Goal: Task Accomplishment & Management: Manage account settings

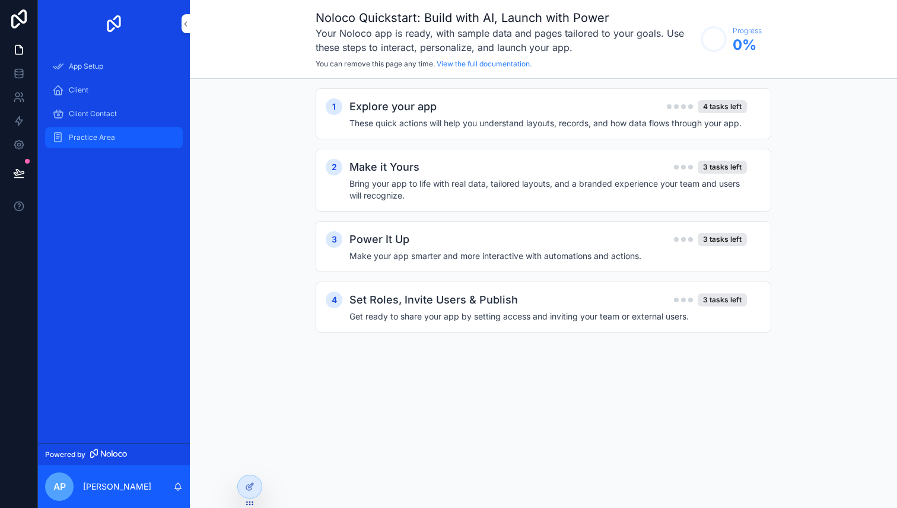
click at [137, 141] on div "Practice Area" at bounding box center [113, 137] width 123 height 19
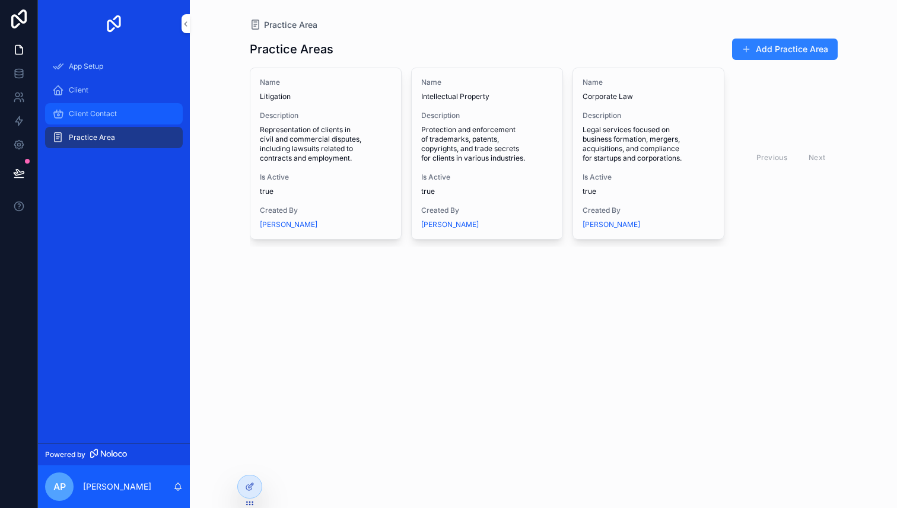
click at [107, 111] on span "Client Contact" at bounding box center [93, 113] width 48 height 9
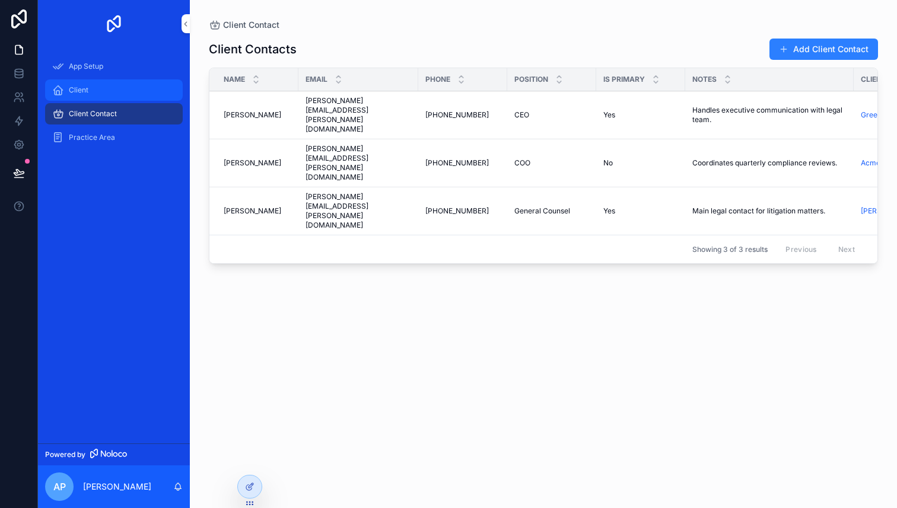
click at [117, 88] on div "Client" at bounding box center [113, 90] width 123 height 19
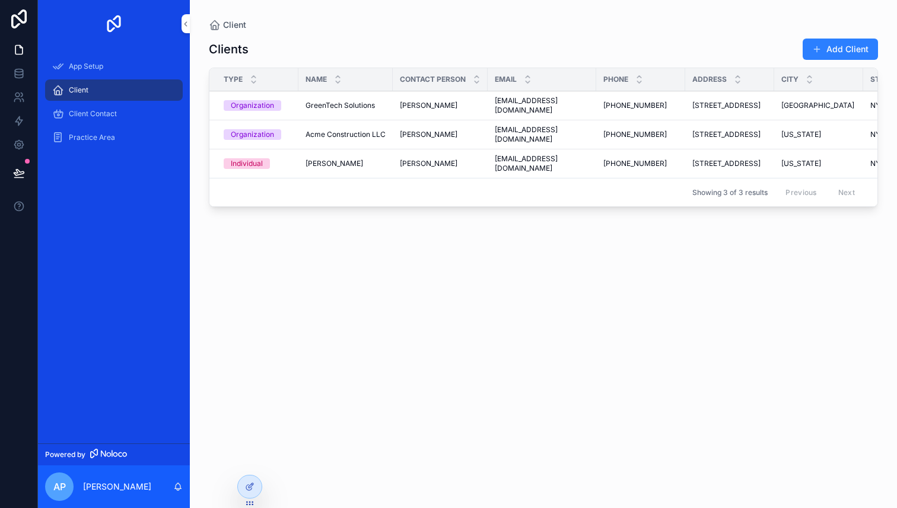
click at [348, 101] on span "GreenTech Solutions" at bounding box center [339, 105] width 69 height 9
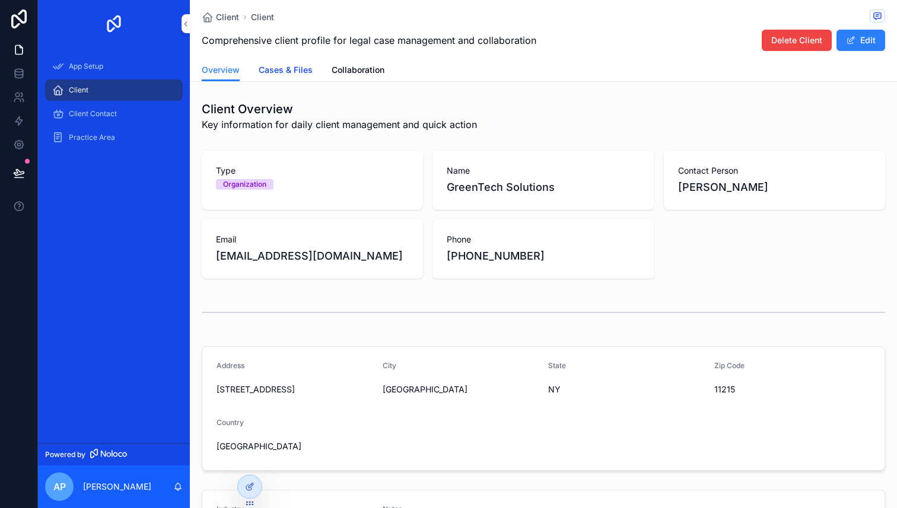
click at [291, 71] on span "Cases & Files" at bounding box center [286, 70] width 54 height 12
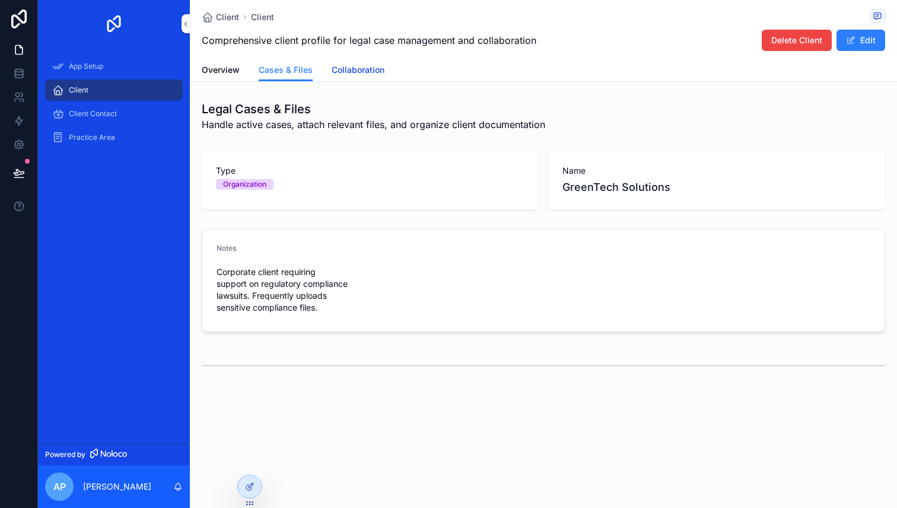
click at [377, 71] on span "Collaboration" at bounding box center [358, 70] width 53 height 12
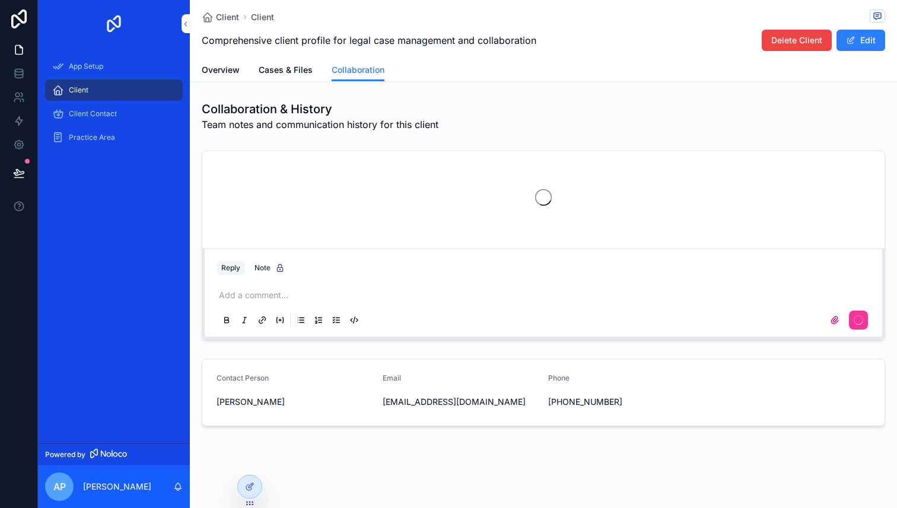
click at [431, 184] on div "scrollable content" at bounding box center [543, 197] width 682 height 93
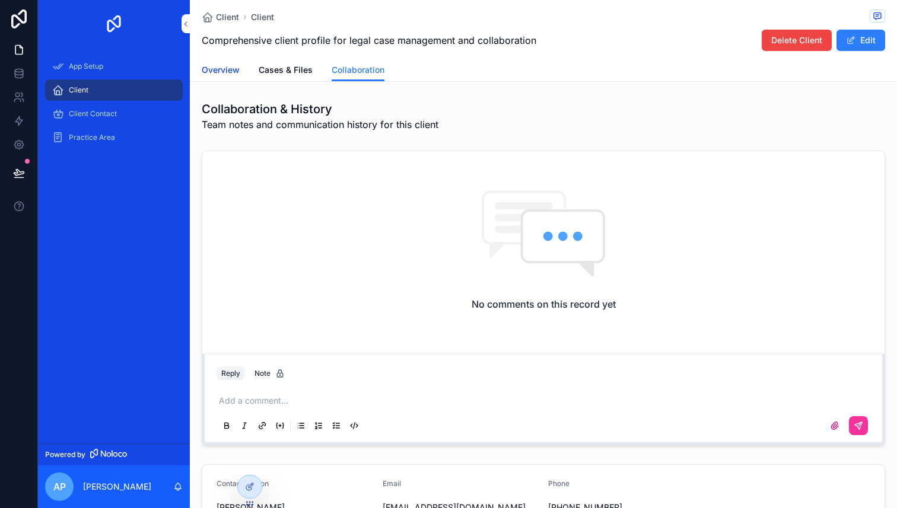
click at [223, 60] on link "Overview" at bounding box center [221, 71] width 38 height 24
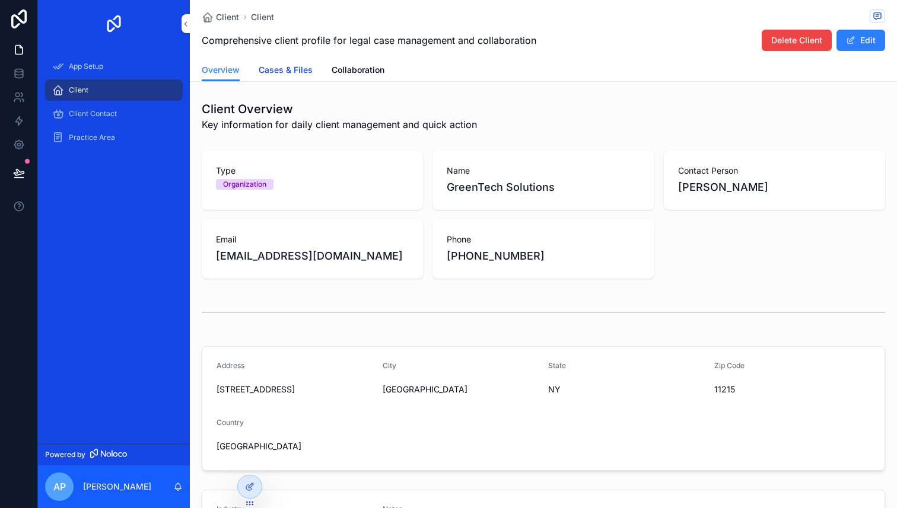
click at [298, 68] on span "Cases & Files" at bounding box center [286, 70] width 54 height 12
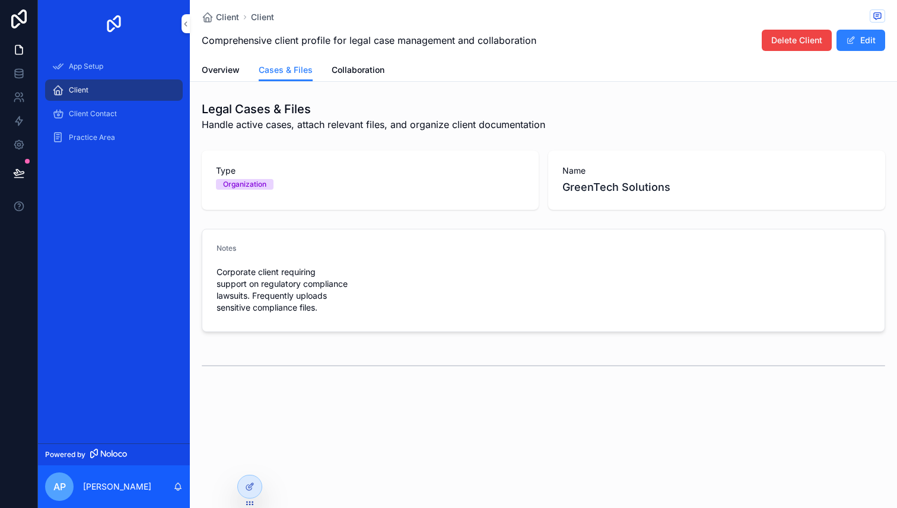
click at [353, 289] on span "Corporate client requiring support on regulatory compliance lawsuits. Frequentl…" at bounding box center [294, 289] width 157 height 47
click at [871, 38] on button "Edit" at bounding box center [860, 40] width 49 height 21
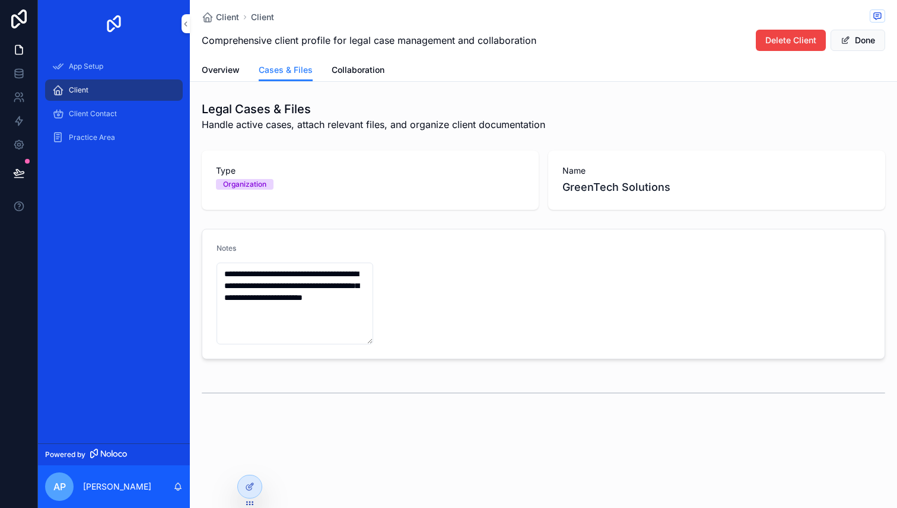
click at [466, 265] on form "**********" at bounding box center [543, 294] width 682 height 129
click at [413, 181] on div "Organization" at bounding box center [370, 184] width 308 height 11
click at [655, 186] on span "GreenTech Solutions" at bounding box center [716, 187] width 308 height 17
click at [863, 36] on button "Done" at bounding box center [857, 40] width 55 height 21
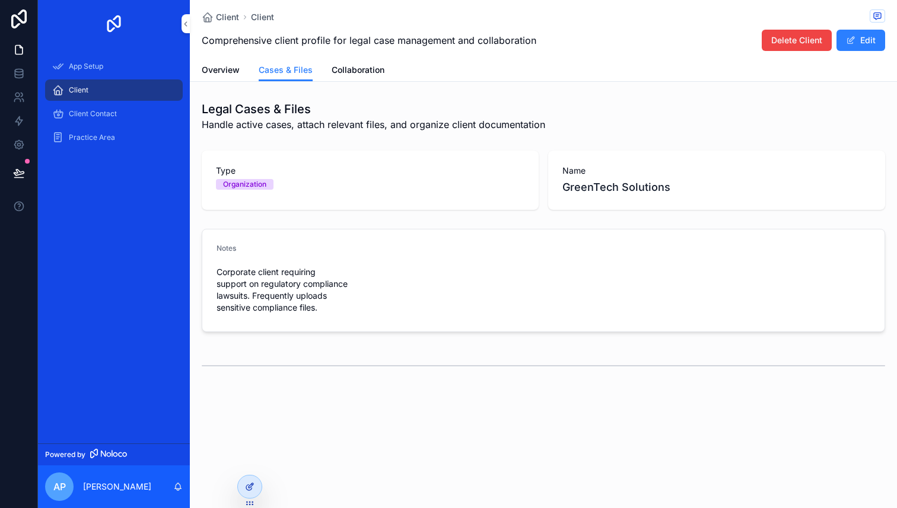
click at [249, 487] on icon at bounding box center [249, 486] width 9 height 9
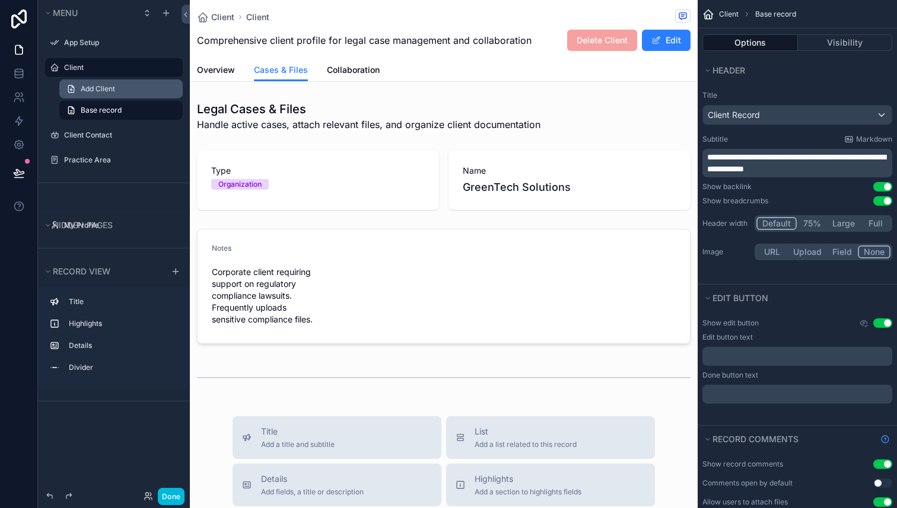
click at [130, 83] on link "Add Client" at bounding box center [120, 88] width 123 height 19
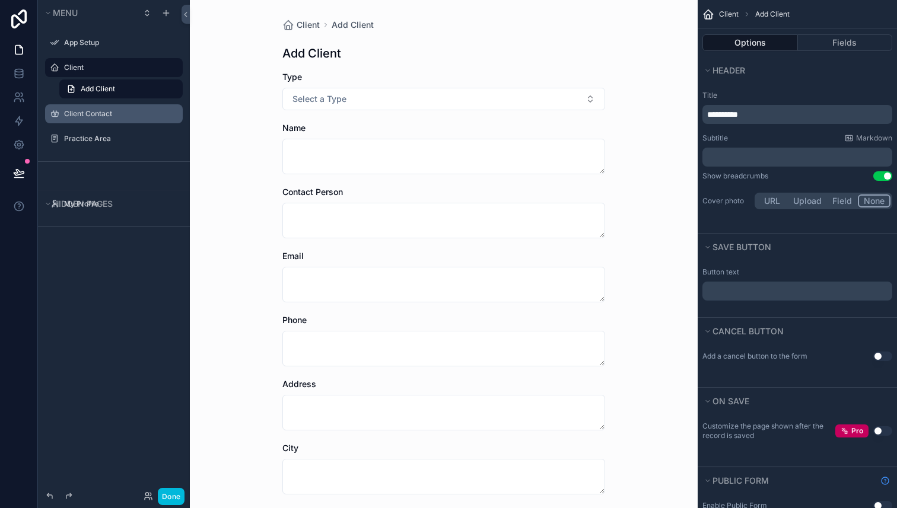
click at [125, 106] on div "Client Contact" at bounding box center [113, 113] width 133 height 19
click at [111, 119] on div "Client Contact" at bounding box center [122, 113] width 116 height 9
click at [82, 115] on label "Client Contact" at bounding box center [120, 113] width 112 height 9
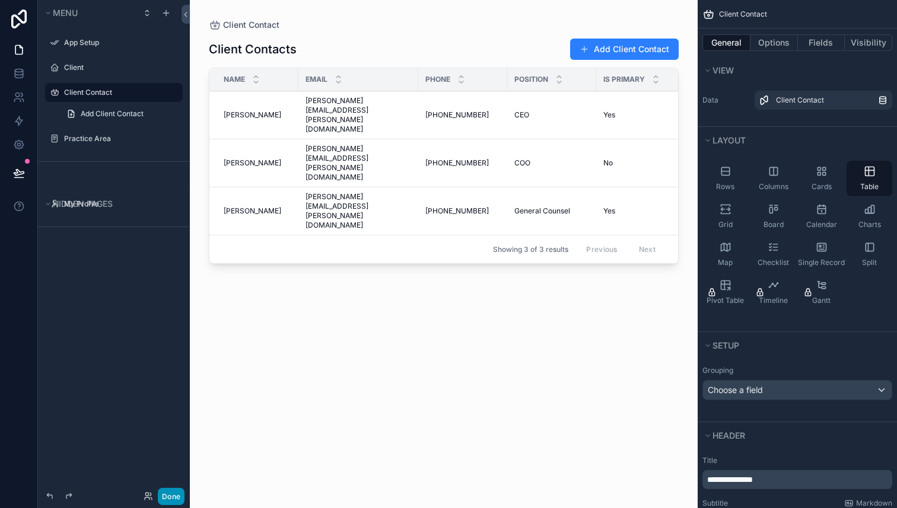
click at [174, 490] on button "Done" at bounding box center [171, 496] width 27 height 17
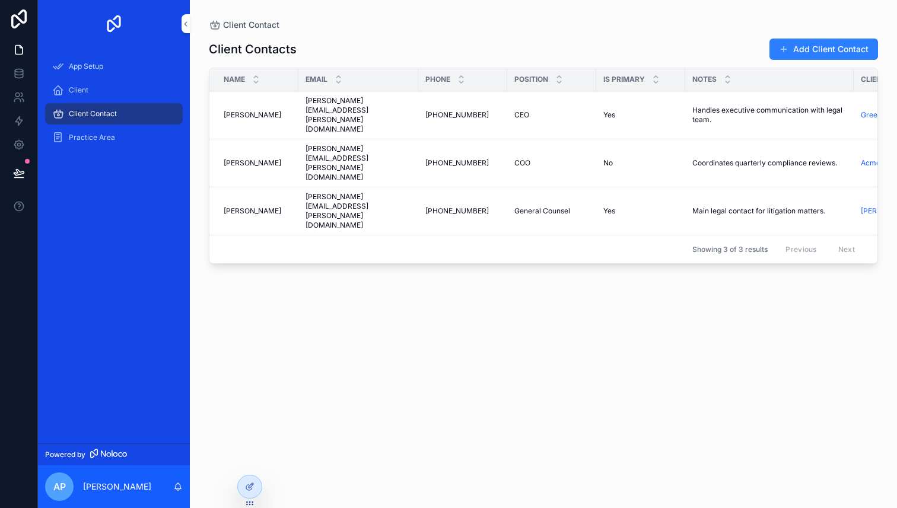
click at [258, 206] on span "Alice Grant" at bounding box center [253, 210] width 58 height 9
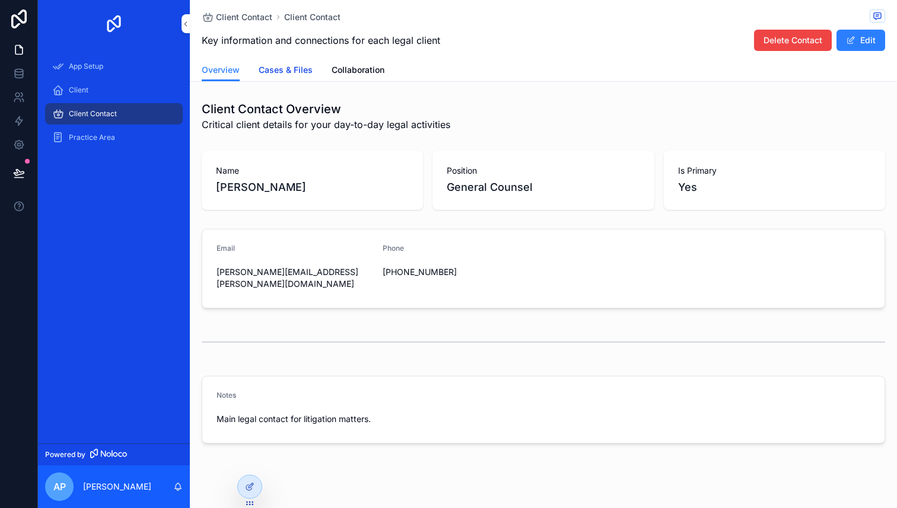
click at [285, 72] on span "Cases & Files" at bounding box center [286, 70] width 54 height 12
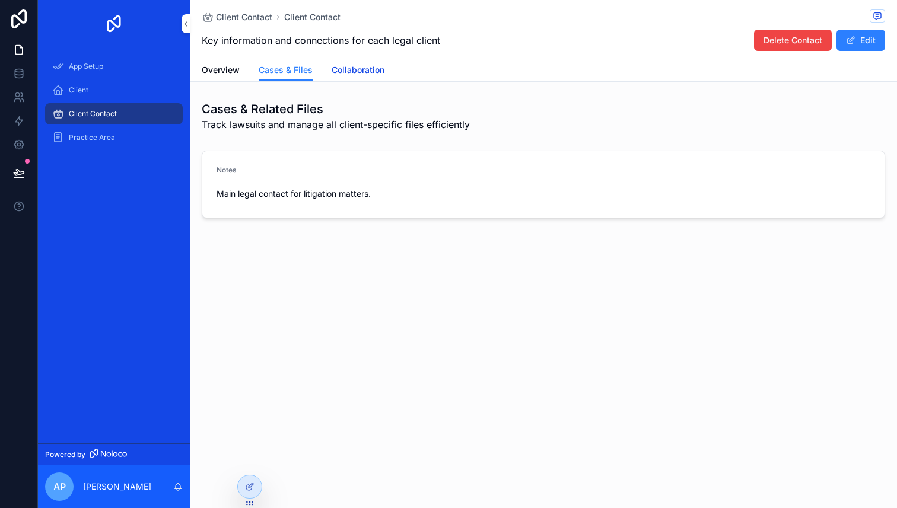
click at [345, 72] on span "Collaboration" at bounding box center [358, 70] width 53 height 12
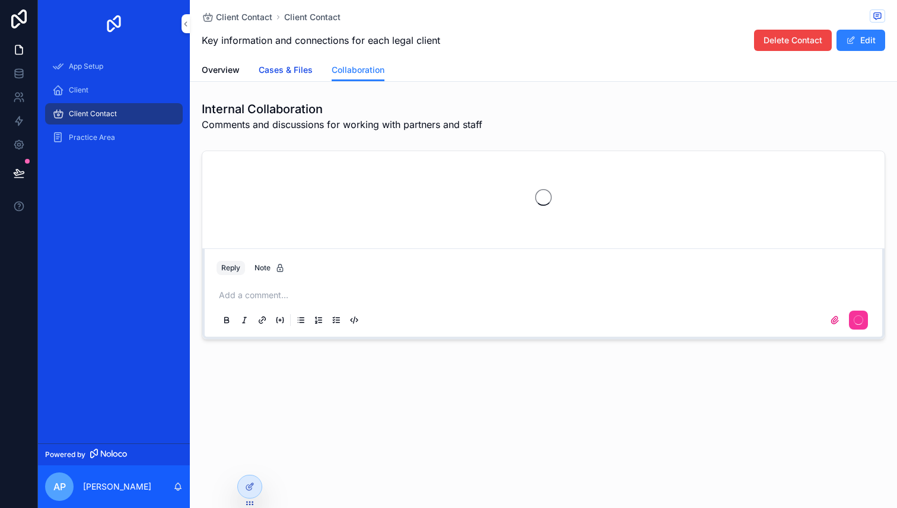
click at [276, 68] on span "Cases & Files" at bounding box center [286, 70] width 54 height 12
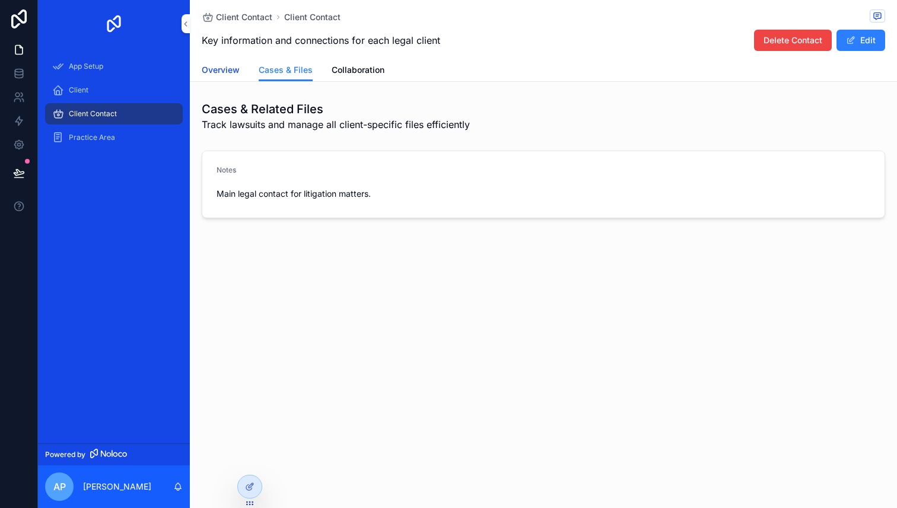
click at [230, 70] on span "Overview" at bounding box center [221, 70] width 38 height 12
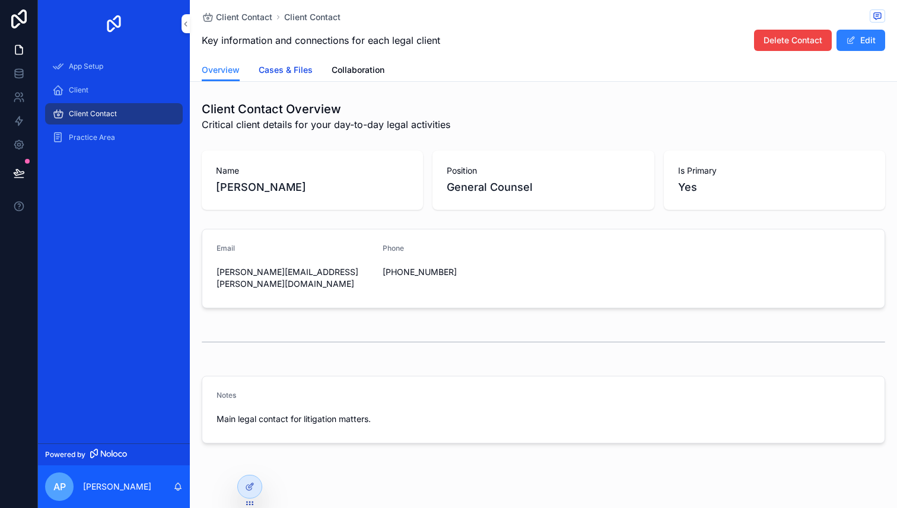
click at [275, 66] on span "Cases & Files" at bounding box center [286, 70] width 54 height 12
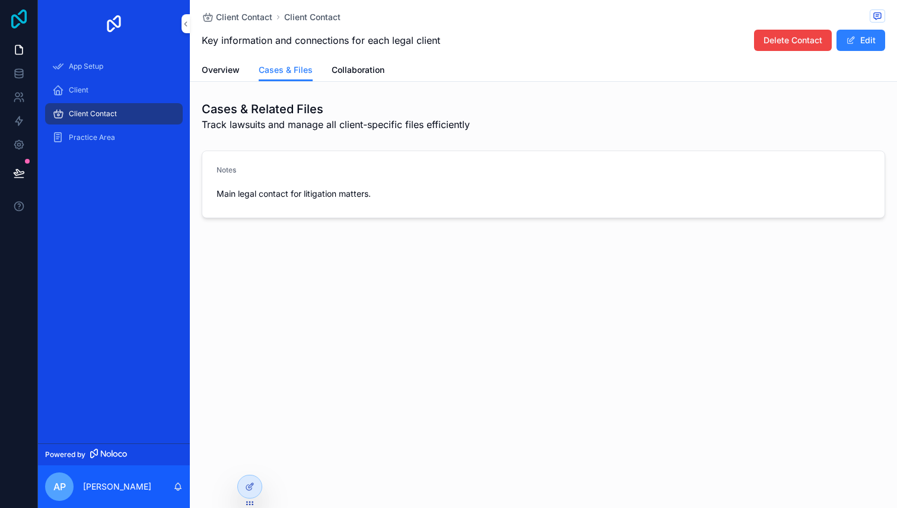
click at [28, 15] on icon at bounding box center [19, 18] width 24 height 19
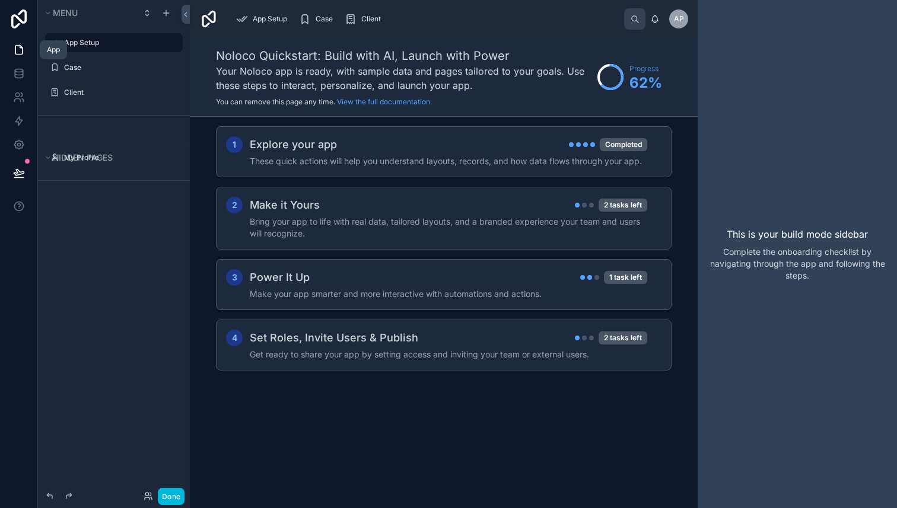
click at [15, 50] on icon at bounding box center [19, 50] width 12 height 12
click at [15, 72] on icon at bounding box center [19, 70] width 8 height 3
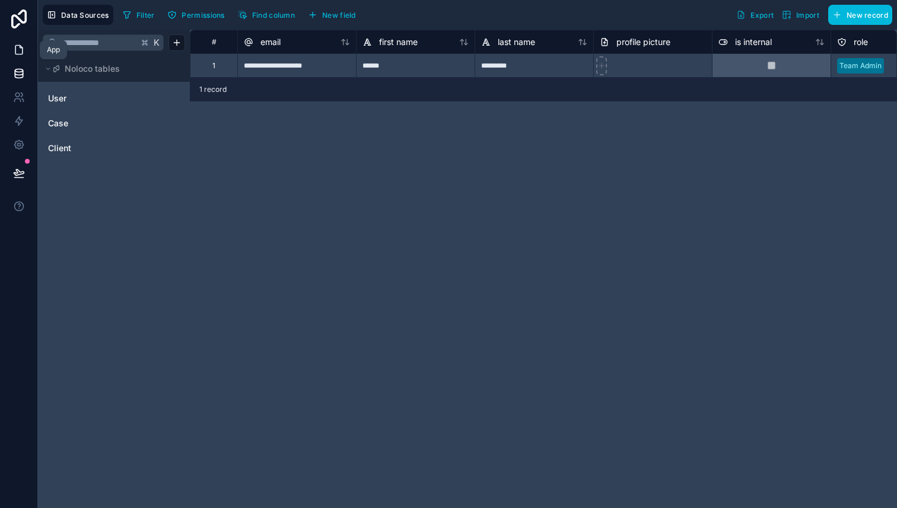
click at [24, 51] on link at bounding box center [18, 50] width 37 height 24
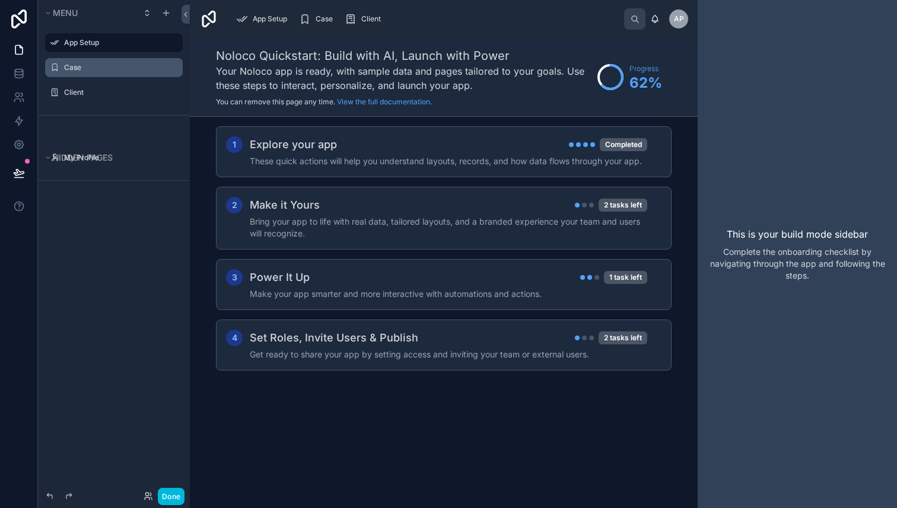
click at [88, 69] on label "Case" at bounding box center [120, 67] width 112 height 9
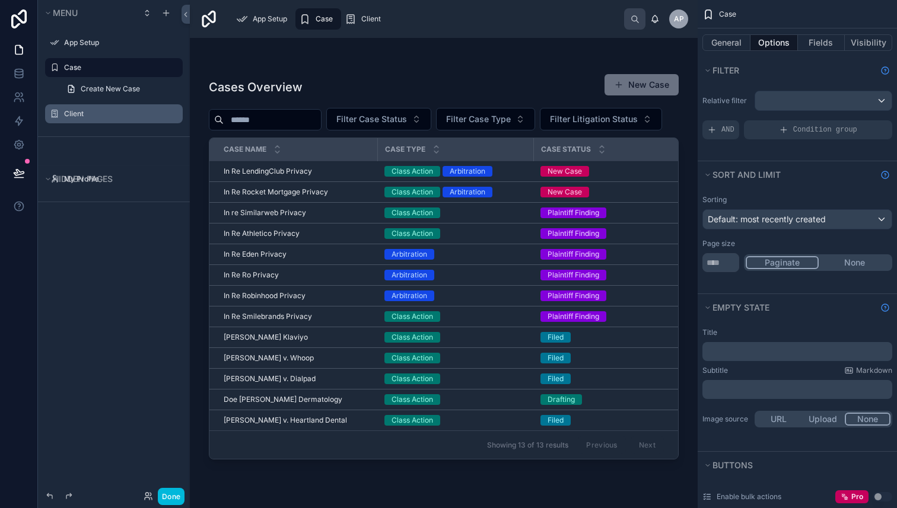
click at [103, 116] on label "Client" at bounding box center [120, 113] width 112 height 9
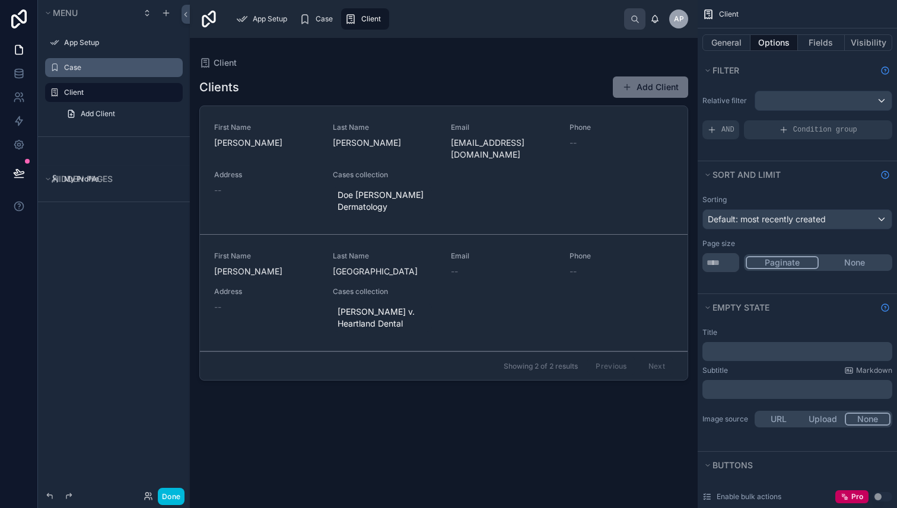
click at [253, 142] on div at bounding box center [444, 266] width 508 height 456
click at [260, 170] on span "Address" at bounding box center [266, 174] width 104 height 9
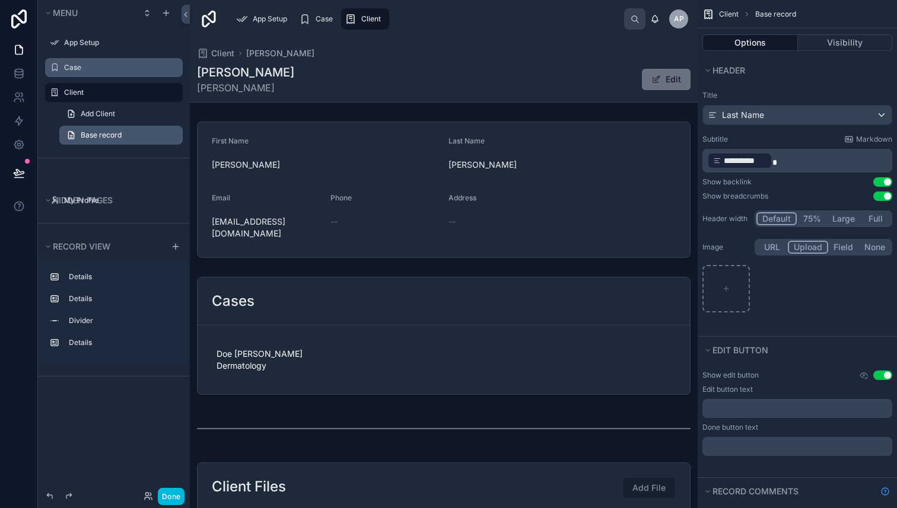
click at [160, 136] on link "Base record" at bounding box center [120, 135] width 123 height 19
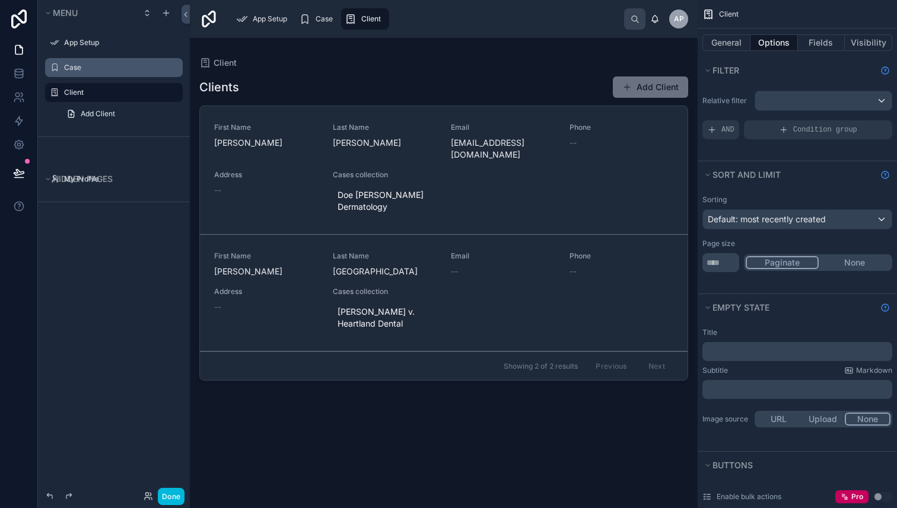
click at [281, 139] on span "[PERSON_NAME]" at bounding box center [266, 143] width 104 height 12
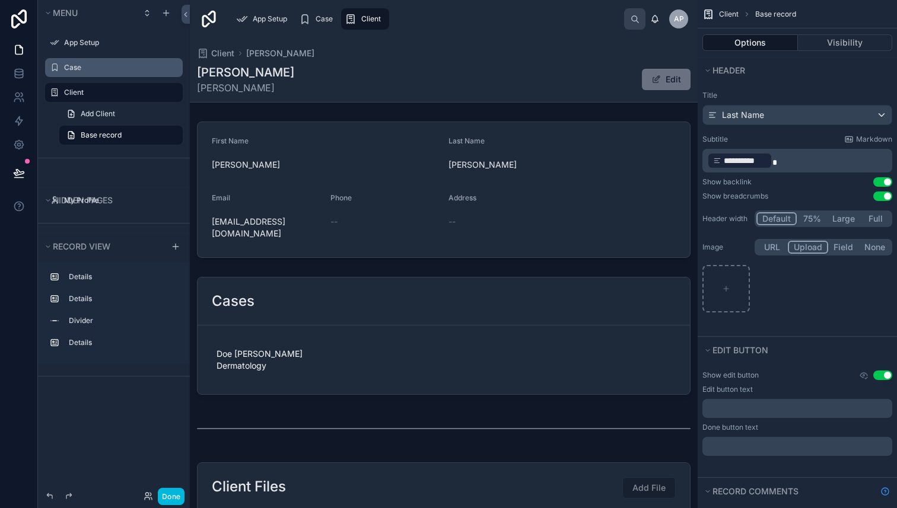
click at [0, 0] on icon "scrollable content" at bounding box center [0, 0] width 0 height 0
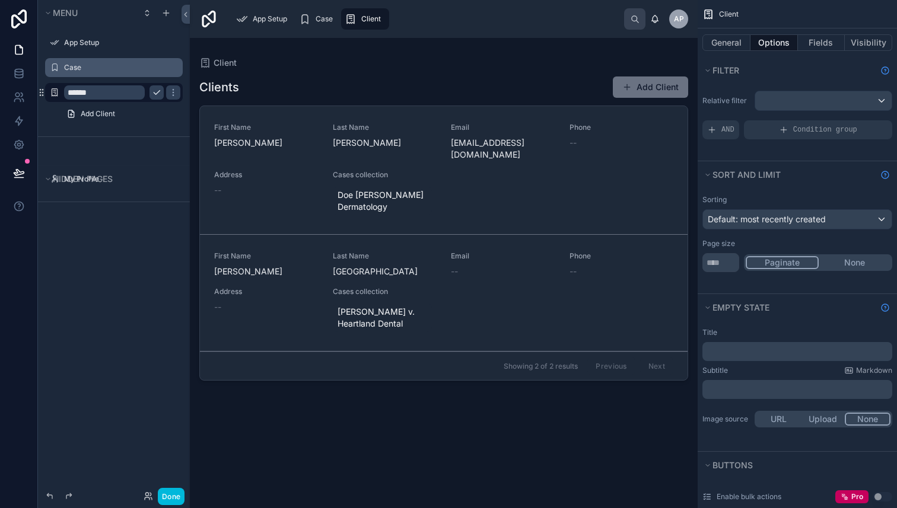
click at [281, 170] on div "Address --" at bounding box center [266, 183] width 104 height 26
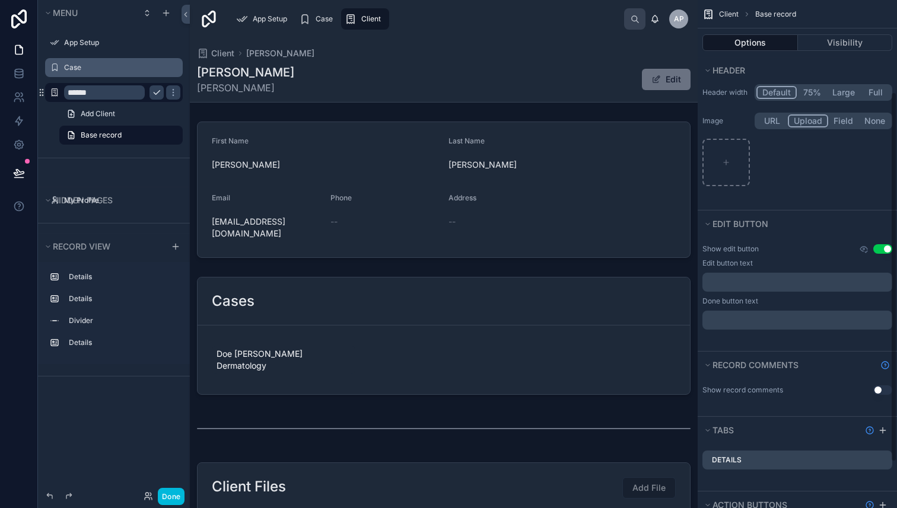
scroll to position [189, 0]
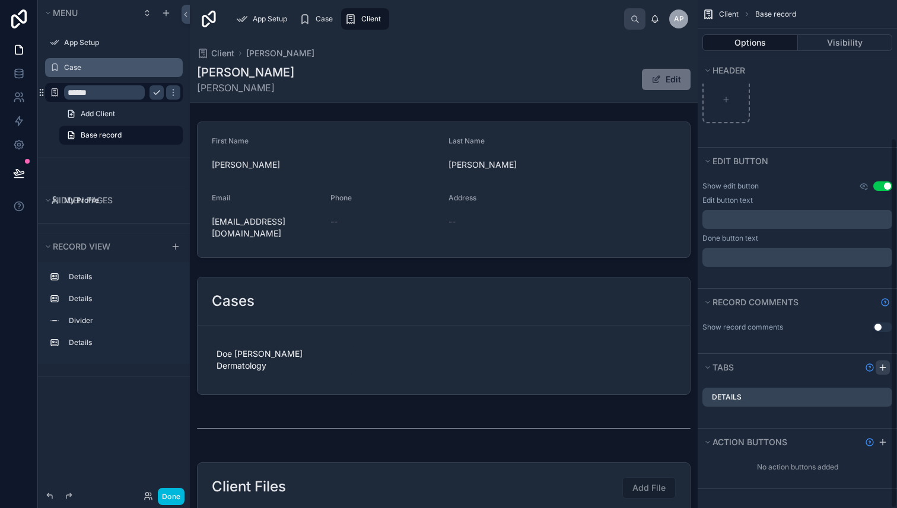
click at [882, 364] on icon "scrollable content" at bounding box center [882, 367] width 9 height 9
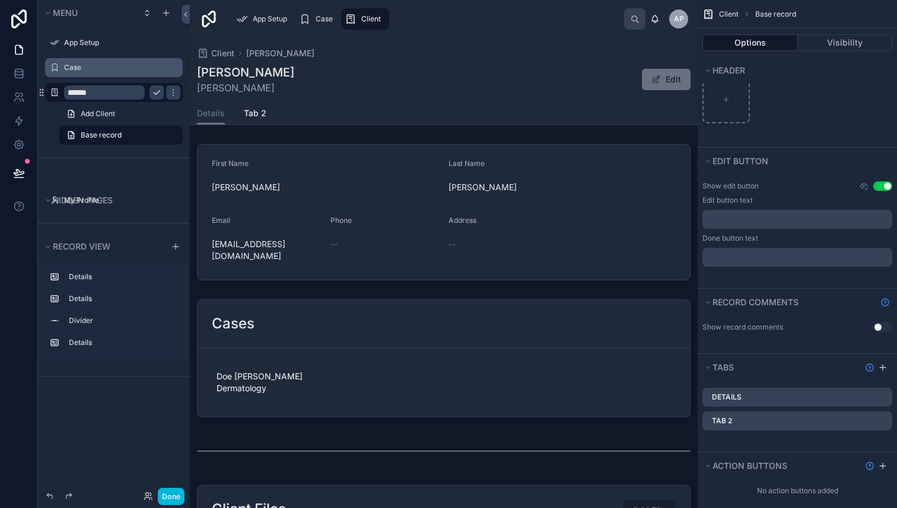
click at [0, 0] on icon "scrollable content" at bounding box center [0, 0] width 0 height 0
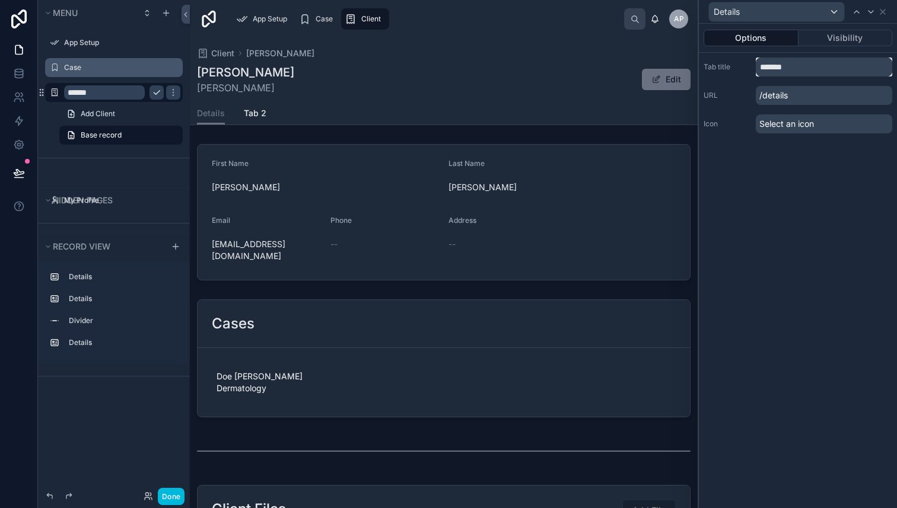
click at [805, 73] on input "*******" at bounding box center [824, 67] width 136 height 19
type input "********"
click at [824, 119] on div "Select an icon" at bounding box center [824, 123] width 136 height 19
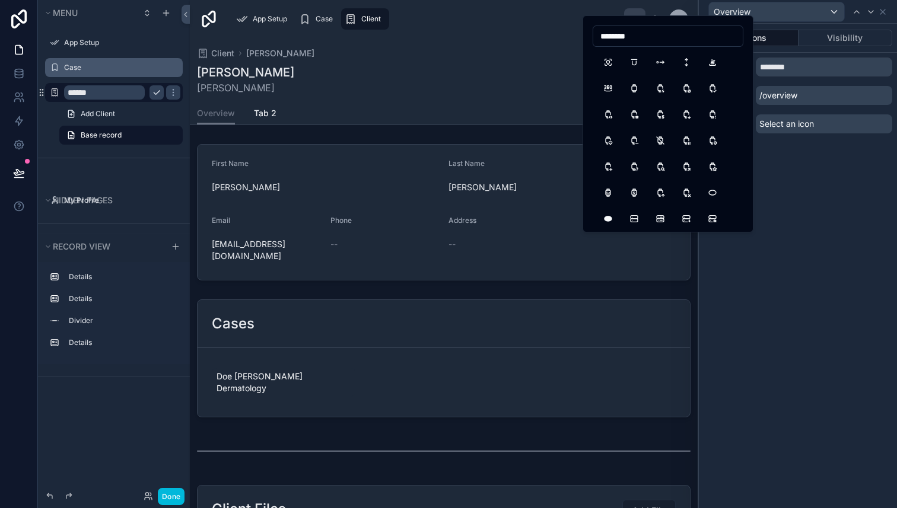
type input "********"
click at [801, 222] on div "Options Visibility Tab title ******** URL /overview Icon Select an icon" at bounding box center [798, 266] width 198 height 485
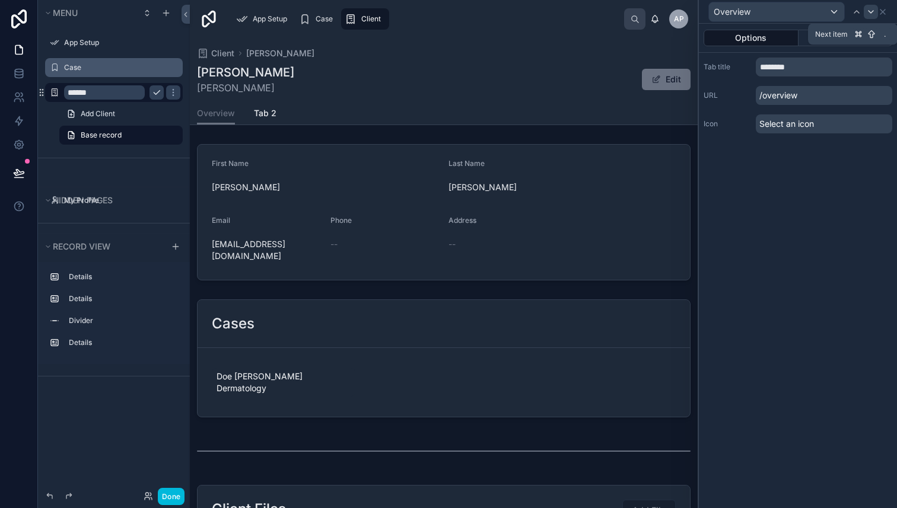
click at [868, 14] on icon at bounding box center [870, 11] width 9 height 9
click at [795, 69] on input "*****" at bounding box center [824, 67] width 136 height 19
type input "*****"
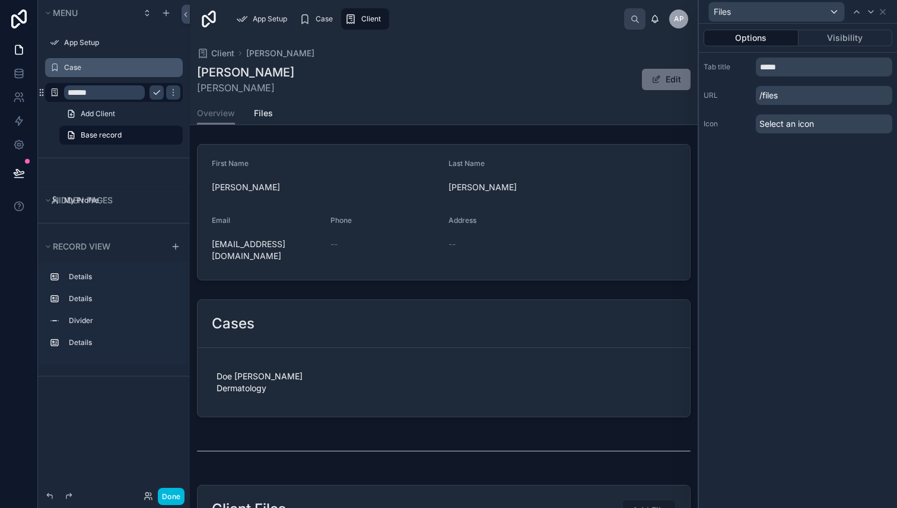
click at [819, 123] on div "Select an icon" at bounding box center [824, 123] width 136 height 19
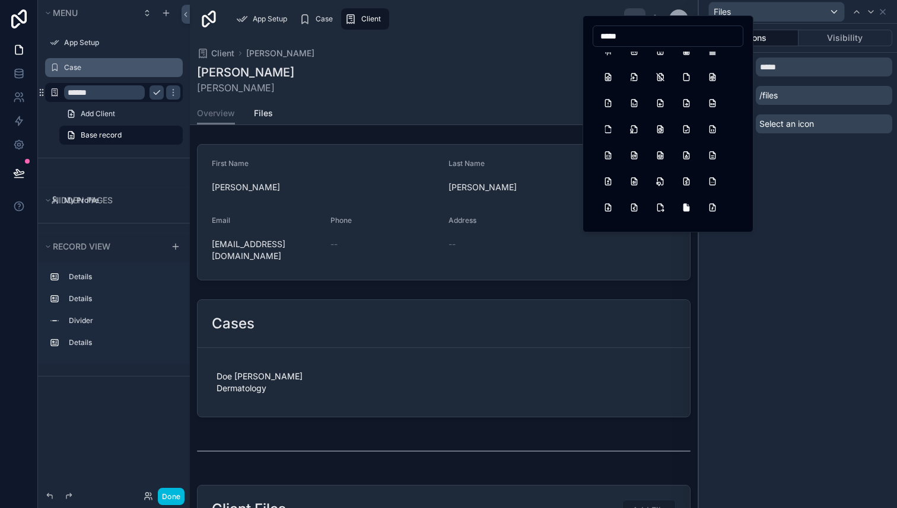
scroll to position [62, 0]
type input "*****"
click at [608, 211] on button "FileHorizontal" at bounding box center [607, 208] width 21 height 21
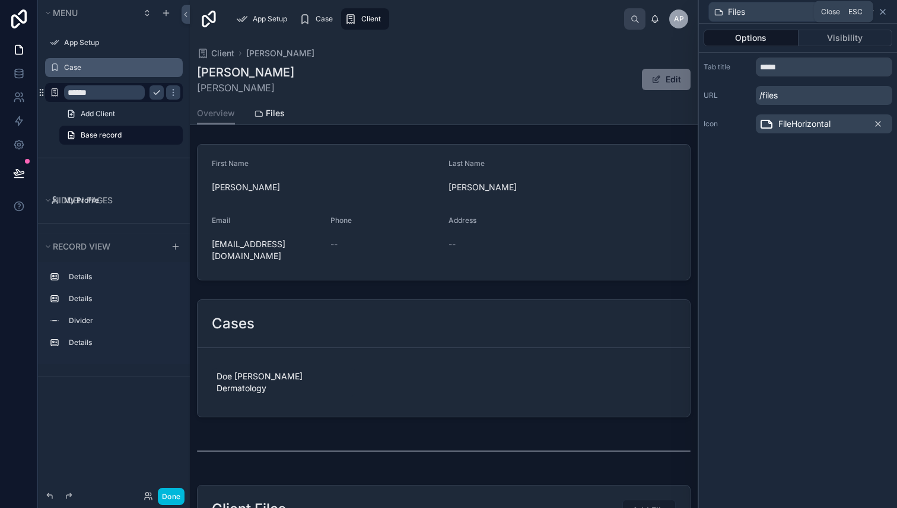
click at [884, 14] on icon at bounding box center [882, 11] width 9 height 9
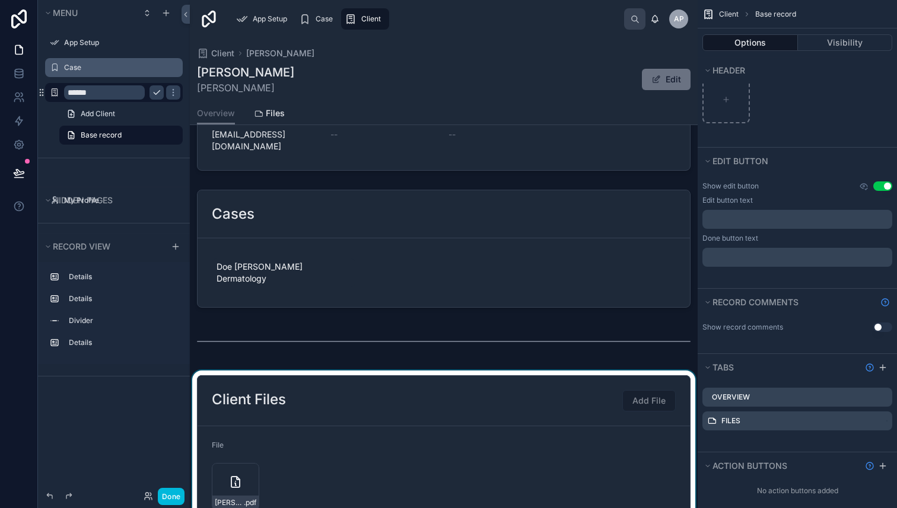
scroll to position [30, 0]
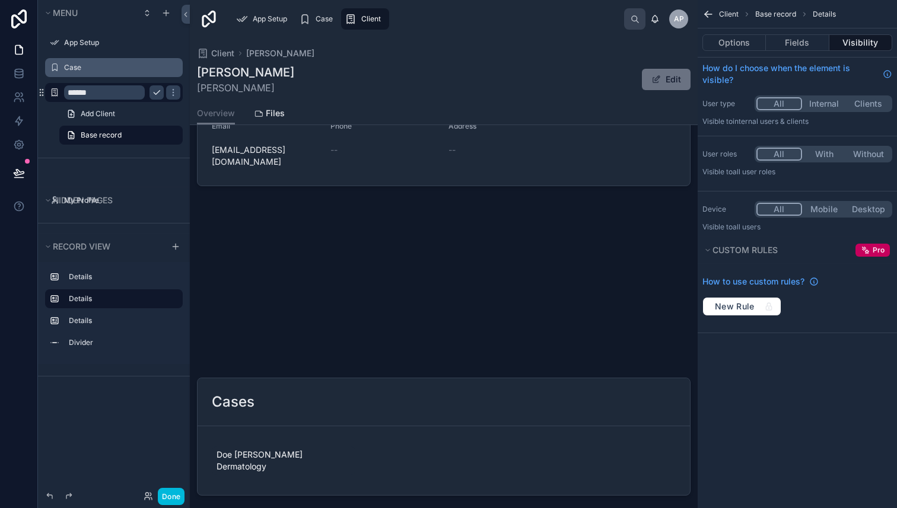
scroll to position [103, 0]
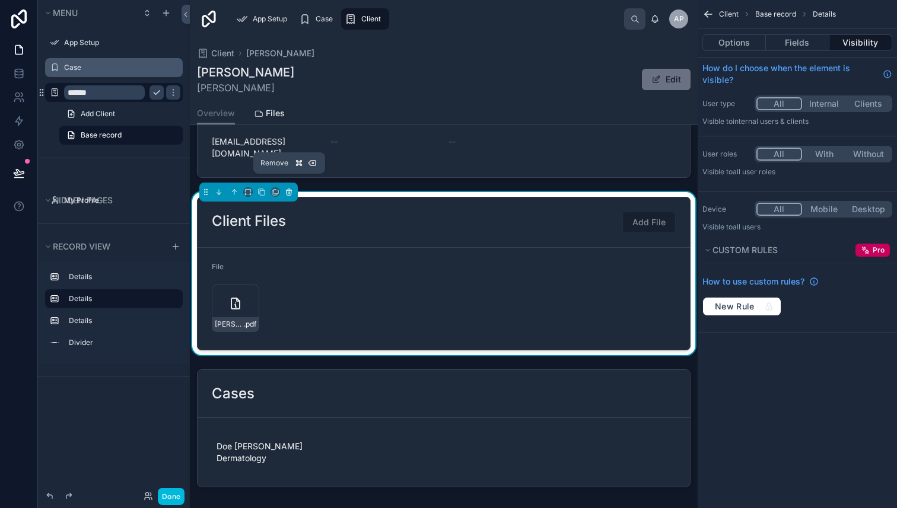
click at [289, 188] on icon at bounding box center [289, 192] width 8 height 8
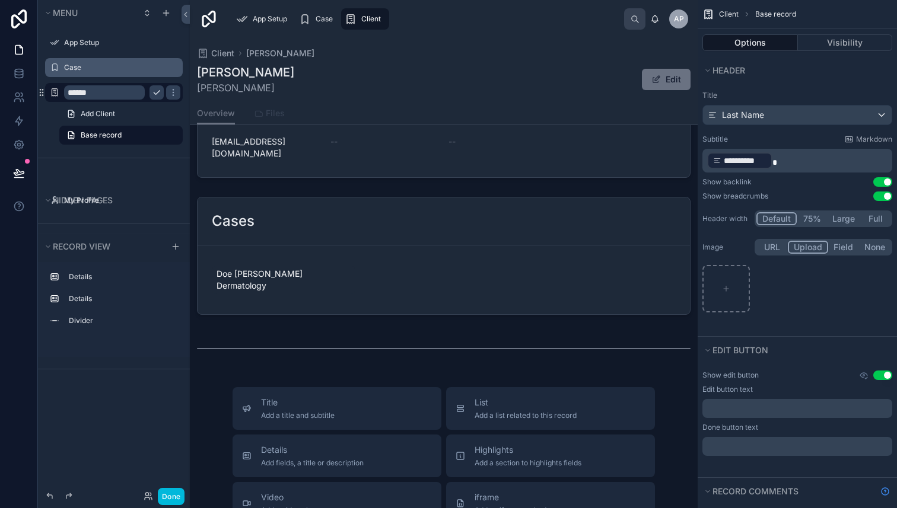
click at [276, 114] on span "Files" at bounding box center [275, 113] width 19 height 12
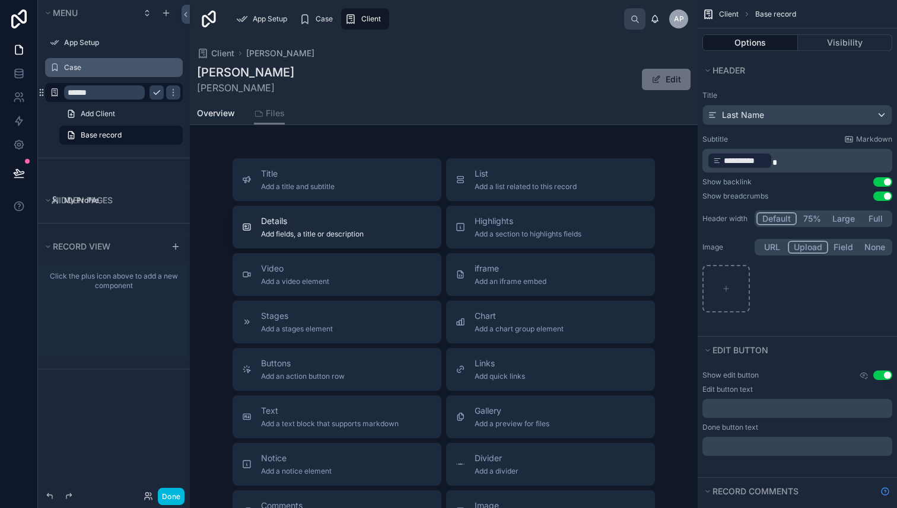
click at [351, 233] on span "Add fields, a title or description" at bounding box center [312, 234] width 103 height 9
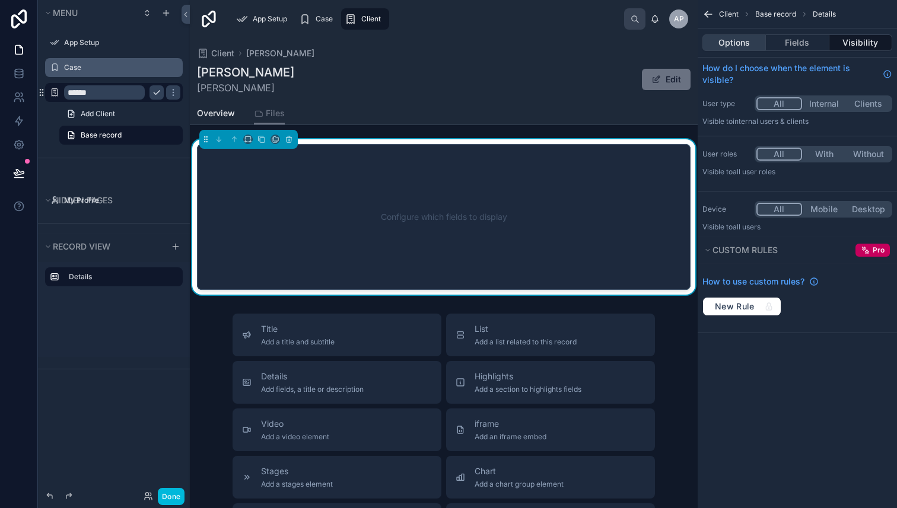
click at [738, 40] on button "Options" at bounding box center [733, 42] width 63 height 17
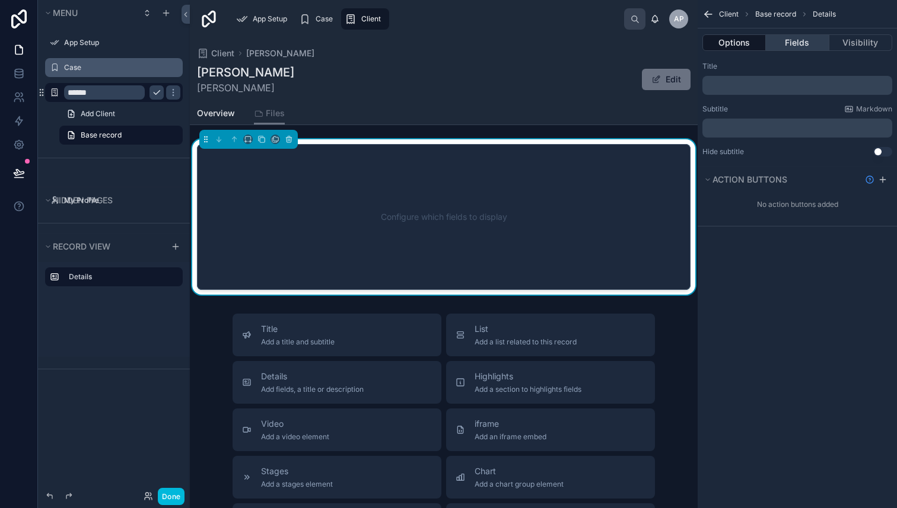
click at [788, 39] on button "Fields" at bounding box center [797, 42] width 63 height 17
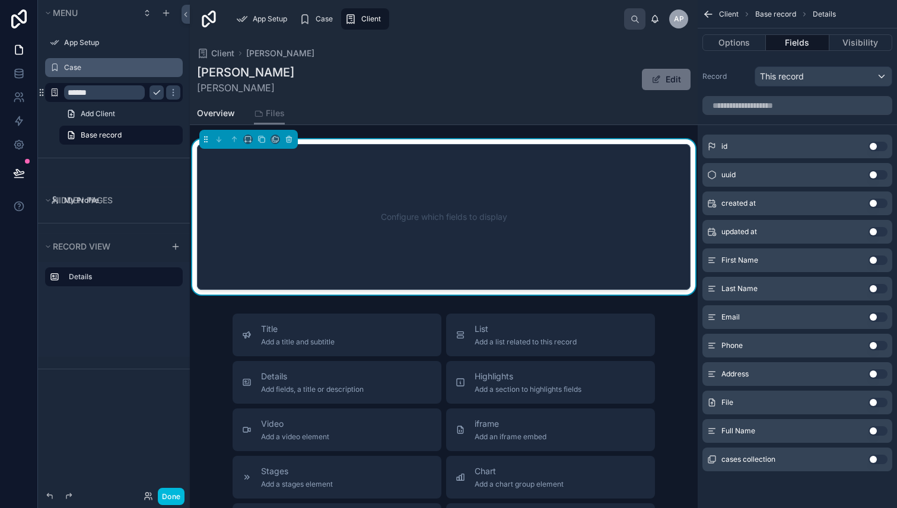
click at [881, 404] on button "Use setting" at bounding box center [877, 402] width 19 height 9
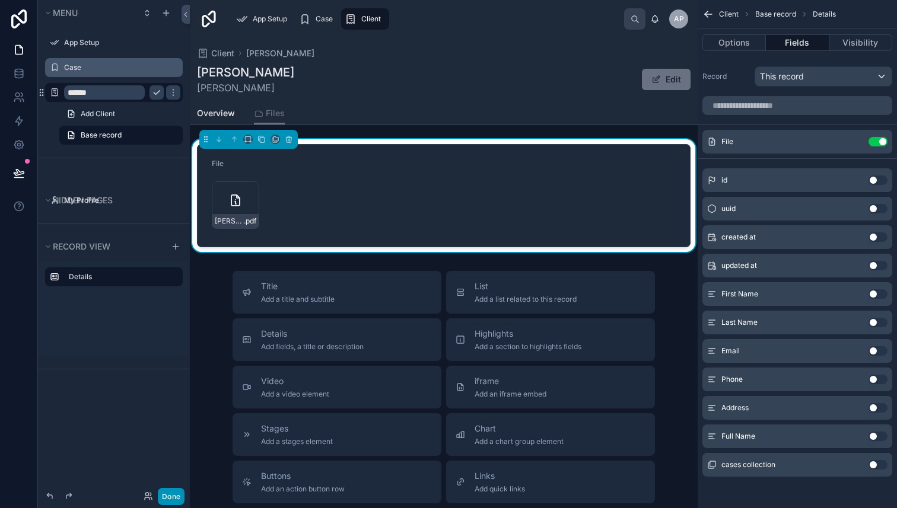
click at [178, 499] on button "Done" at bounding box center [171, 496] width 27 height 17
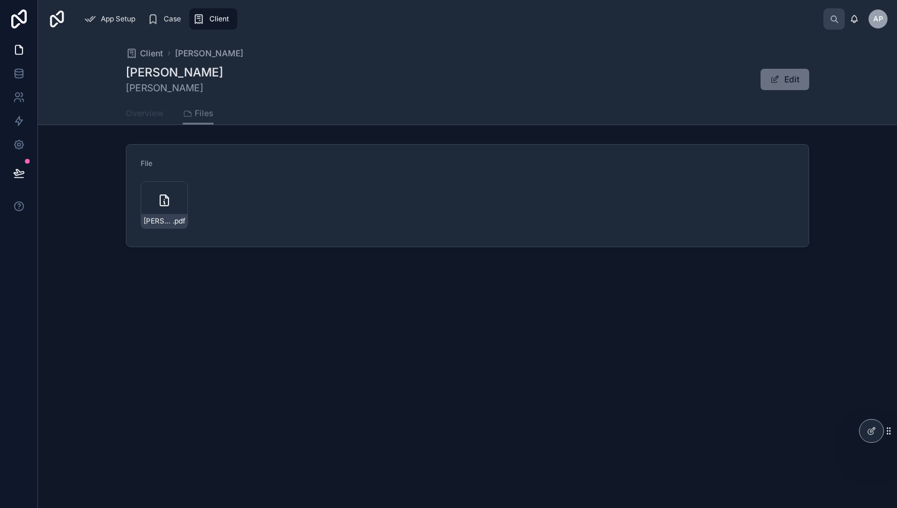
click at [138, 112] on span "Overview" at bounding box center [145, 113] width 38 height 12
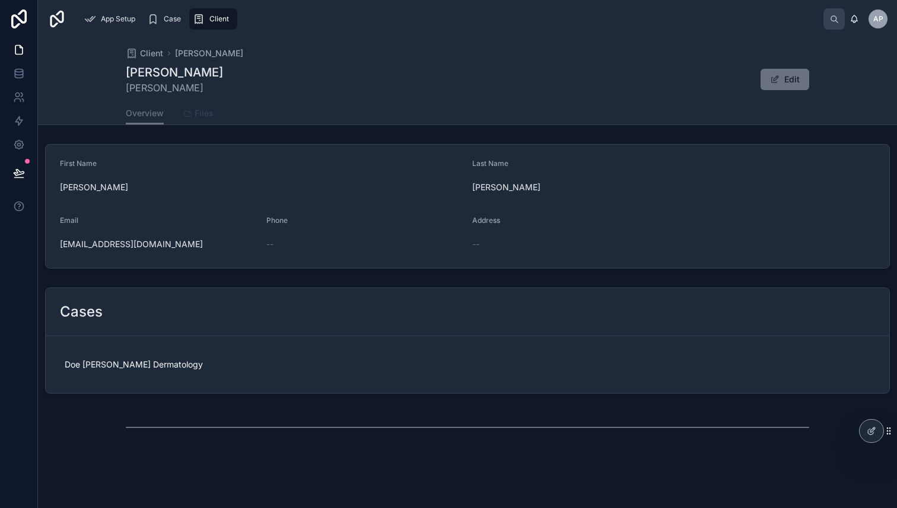
click at [206, 113] on span "Files" at bounding box center [204, 113] width 19 height 12
